Goal: Check status: Check status

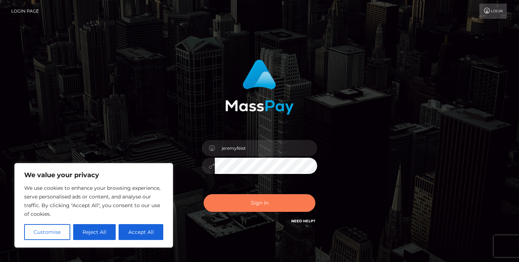
click at [223, 209] on button "Sign in" at bounding box center [260, 203] width 112 height 18
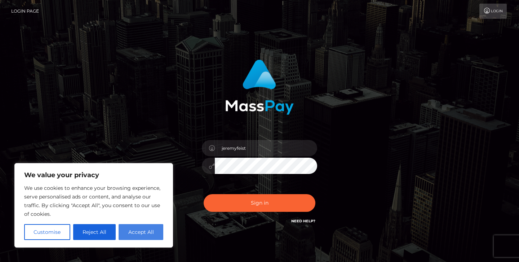
click at [121, 233] on button "Accept All" at bounding box center [141, 232] width 45 height 16
checkbox input "true"
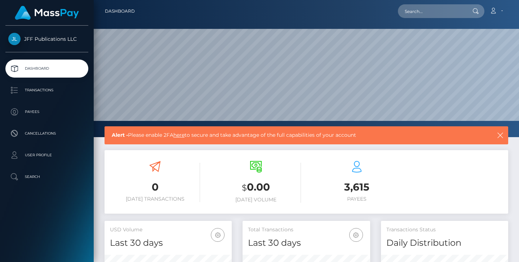
scroll to position [127, 128]
click at [40, 90] on p "Transactions" at bounding box center [46, 90] width 77 height 11
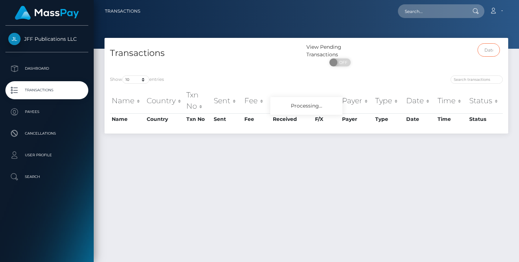
click at [488, 49] on input "text" at bounding box center [489, 49] width 23 height 13
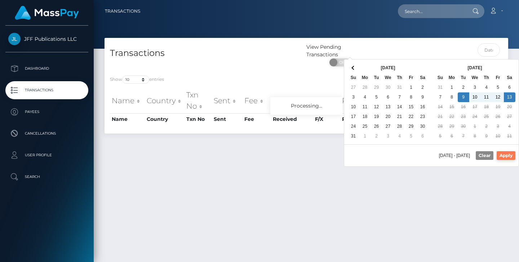
click at [503, 154] on button "Apply" at bounding box center [506, 155] width 19 height 9
type input "09/09/2025 - 09/13/2025"
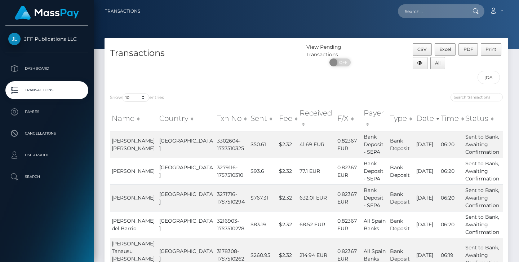
click at [470, 80] on div "CSV Excel PDF Print All 09/09/2025 - 09/13/2025" at bounding box center [457, 65] width 101 height 44
click at [465, 96] on input "search" at bounding box center [477, 97] width 52 height 8
paste input "2314714"
type input "2314714"
